Goal: Task Accomplishment & Management: Use online tool/utility

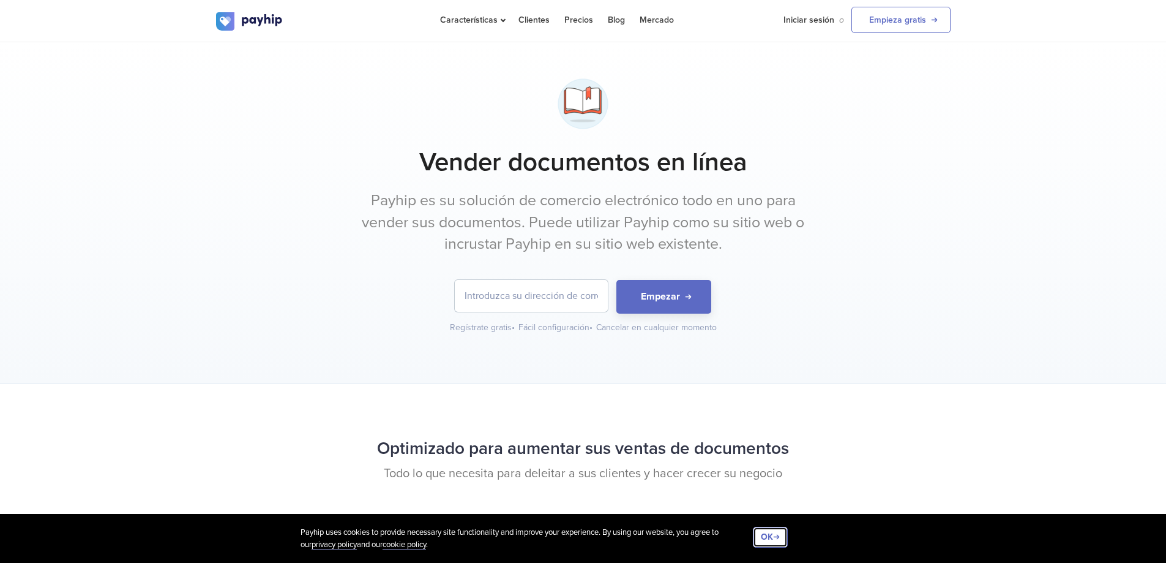
click at [776, 539] on button "OK" at bounding box center [770, 537] width 35 height 21
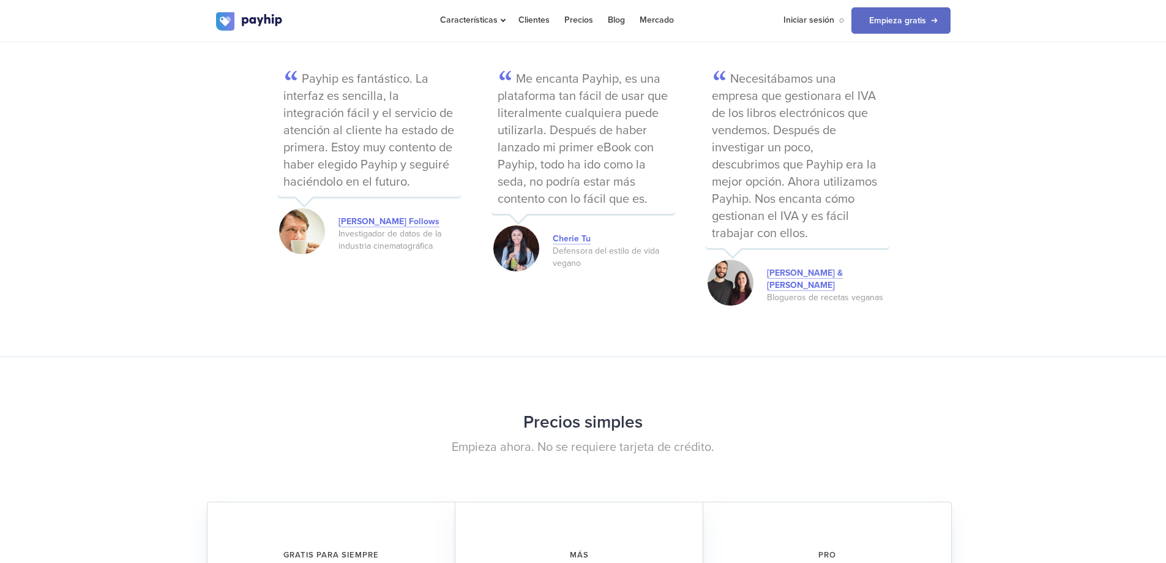
scroll to position [1776, 0]
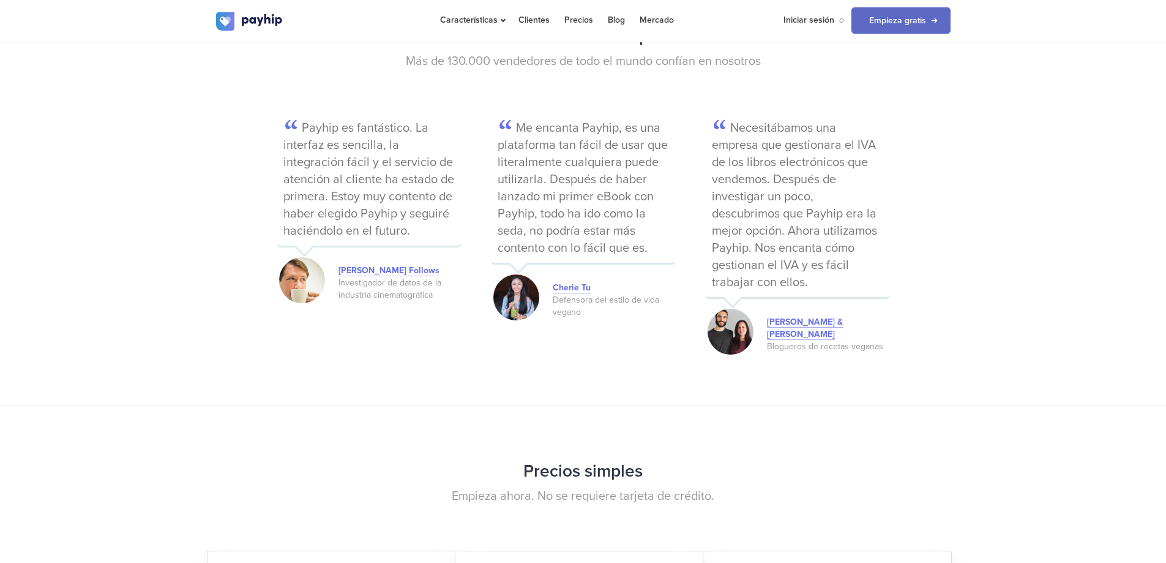
drag, startPoint x: 734, startPoint y: 127, endPoint x: 803, endPoint y: 282, distance: 170.5
click at [803, 282] on p "Necesitábamos una empresa que gestionara el IVA de los libros electrónicos que …" at bounding box center [798, 206] width 184 height 181
click at [812, 287] on p "Necesitábamos una empresa que gestionara el IVA de los libros electrónicos que …" at bounding box center [798, 206] width 184 height 181
drag, startPoint x: 735, startPoint y: 129, endPoint x: 802, endPoint y: 280, distance: 165.3
click at [802, 280] on p "Necesitábamos una empresa que gestionara el IVA de los libros electrónicos que …" at bounding box center [798, 206] width 184 height 181
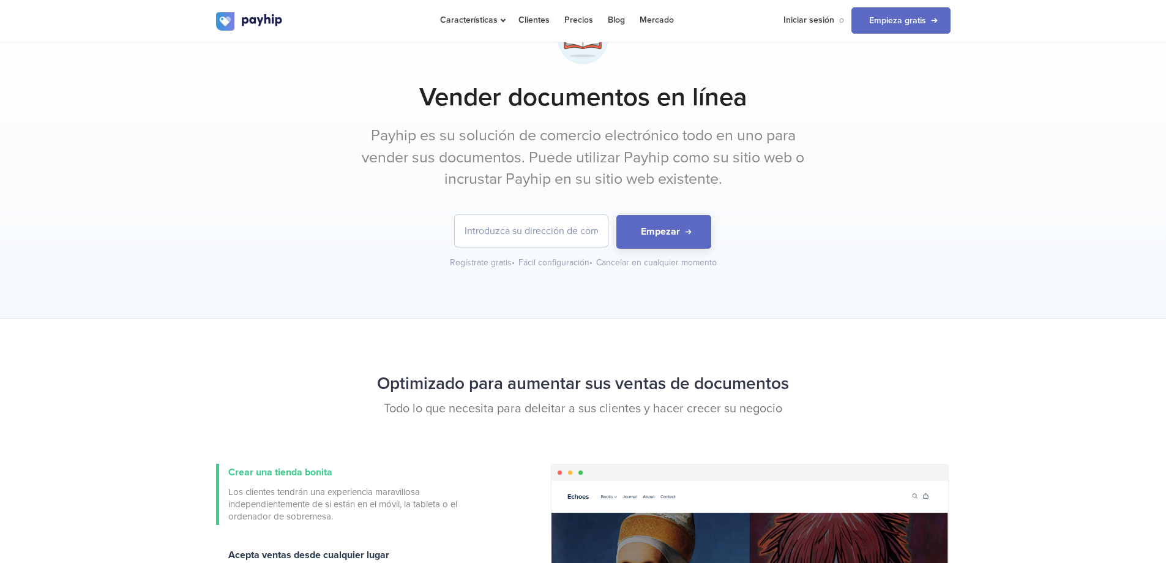
scroll to position [0, 0]
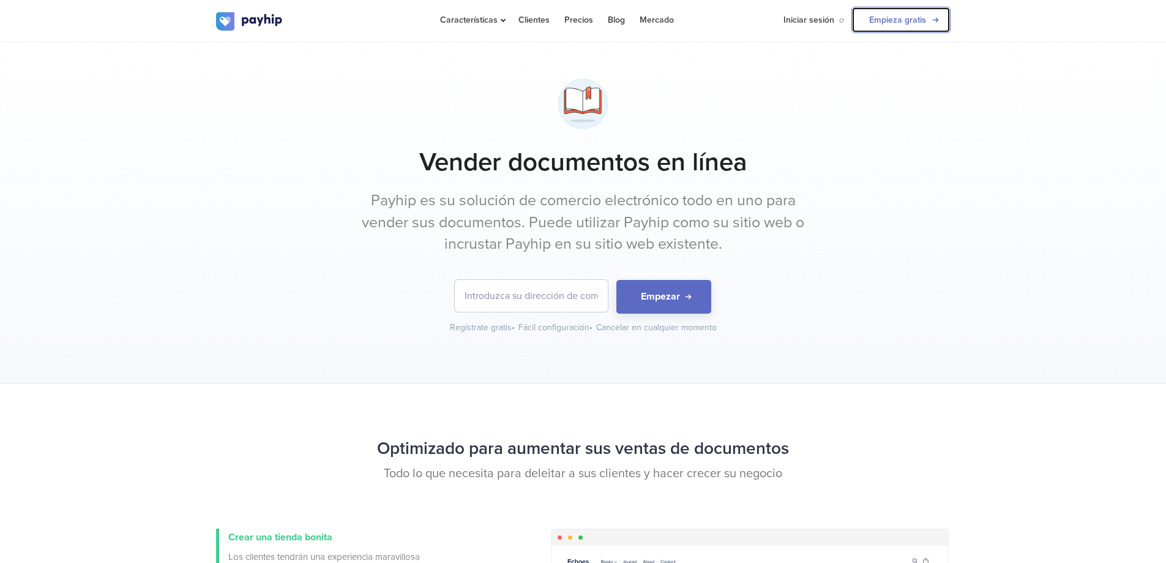
click at [926, 17] on link "Empieza gratis" at bounding box center [901, 20] width 99 height 26
